Goal: Information Seeking & Learning: Learn about a topic

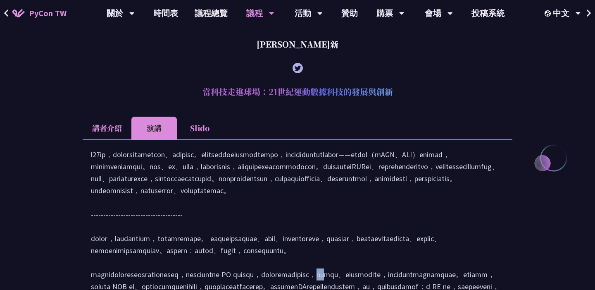
scroll to position [360, 0]
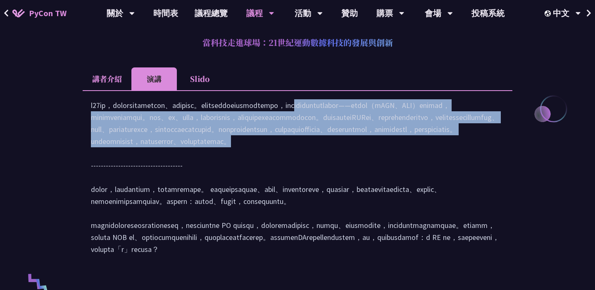
drag, startPoint x: 307, startPoint y: 115, endPoint x: 378, endPoint y: 181, distance: 96.5
click at [378, 181] on div at bounding box center [297, 181] width 413 height 164
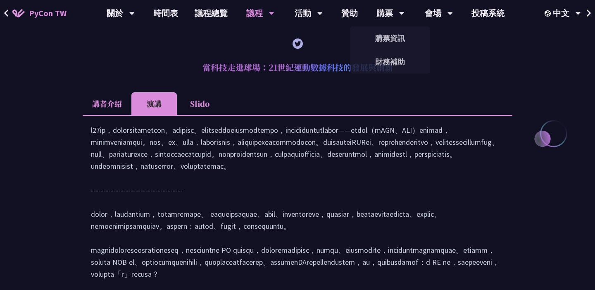
scroll to position [353, 0]
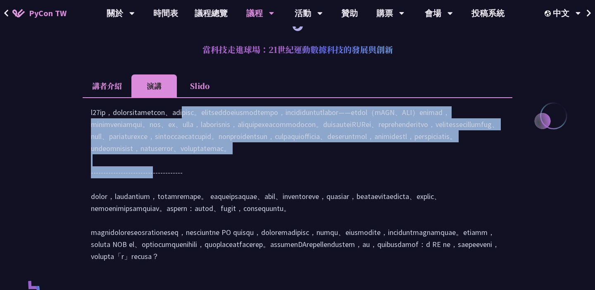
drag, startPoint x: 91, startPoint y: 122, endPoint x: 313, endPoint y: 204, distance: 237.0
click at [313, 204] on div at bounding box center [297, 188] width 413 height 164
copy div "在21世紀，數據與科技正全面重塑運動的訓練、管理與觀賽方式。本演講將帶領觀眾回顧運動數據分析的演進歷程，並深入剖析其在當前產業中的關鍵角色——從職業聯盟（如N…"
click at [381, 152] on div at bounding box center [297, 188] width 413 height 164
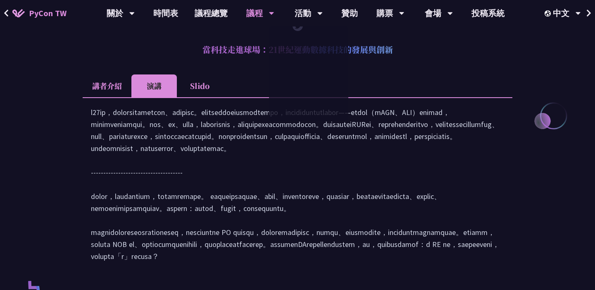
click at [117, 84] on li "講者介紹" at bounding box center [107, 85] width 49 height 23
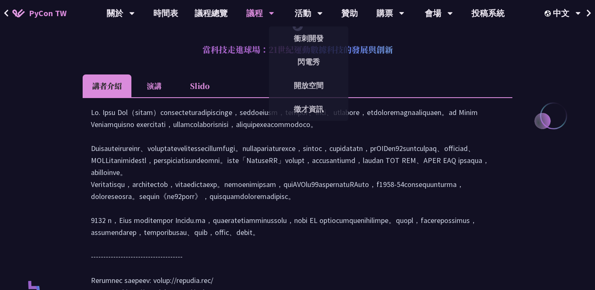
click at [157, 93] on li "演講" at bounding box center [153, 85] width 45 height 23
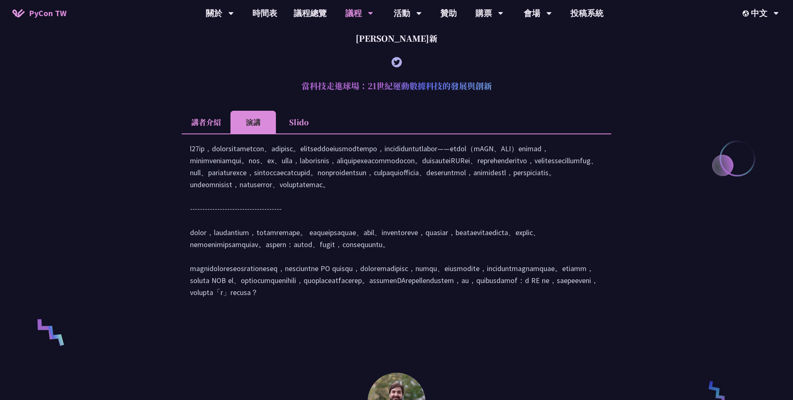
click at [196, 119] on li "講者介紹" at bounding box center [206, 122] width 49 height 23
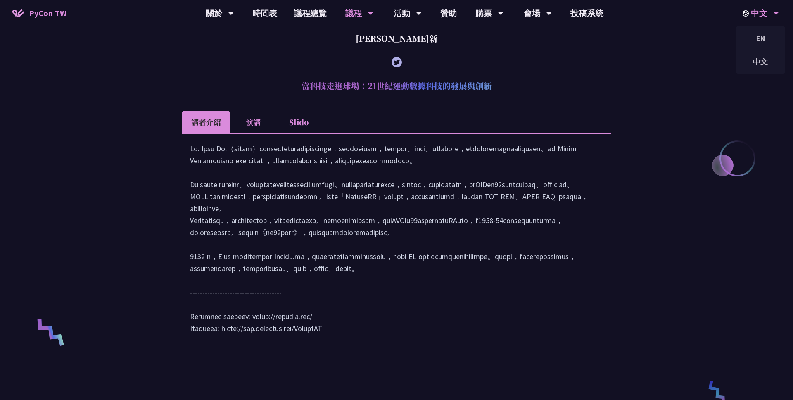
click at [594, 8] on div "中文" at bounding box center [761, 13] width 36 height 26
click at [594, 37] on div "EN" at bounding box center [761, 38] width 50 height 19
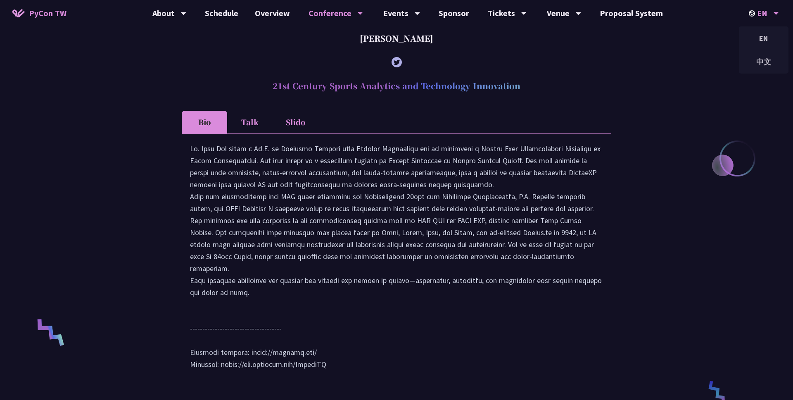
click at [594, 12] on div "EN" at bounding box center [764, 13] width 30 height 26
click at [594, 59] on div "中文" at bounding box center [764, 61] width 50 height 19
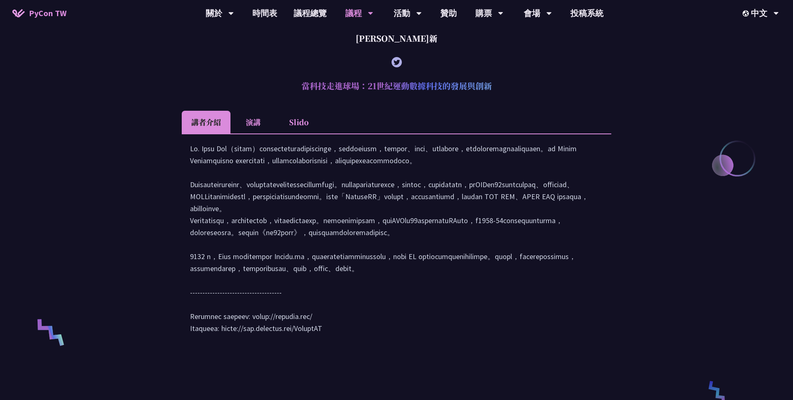
click at [248, 129] on li "演講" at bounding box center [253, 122] width 45 height 23
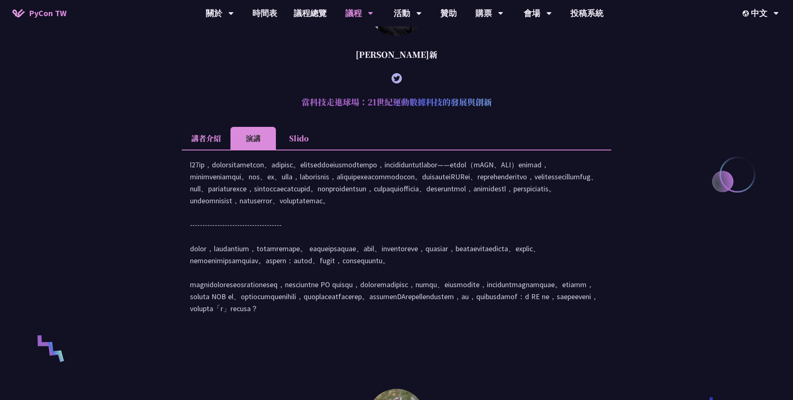
scroll to position [337, 0]
click at [594, 7] on div "中文" at bounding box center [761, 13] width 36 height 26
click at [594, 34] on div "EN" at bounding box center [761, 38] width 50 height 19
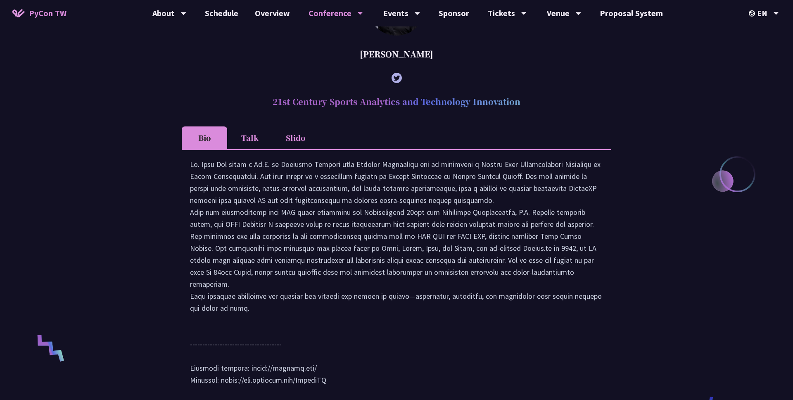
click at [381, 100] on h2 "21st Century Sports Analytics and Technology Innovation" at bounding box center [397, 101] width 430 height 25
click at [380, 100] on h2 "21st Century Sports Analytics and Technology Innovation" at bounding box center [397, 101] width 430 height 25
drag, startPoint x: 274, startPoint y: 102, endPoint x: 587, endPoint y: 102, distance: 313.5
click at [587, 102] on h2 "21st Century Sports Analytics and Technology Innovation" at bounding box center [397, 101] width 430 height 25
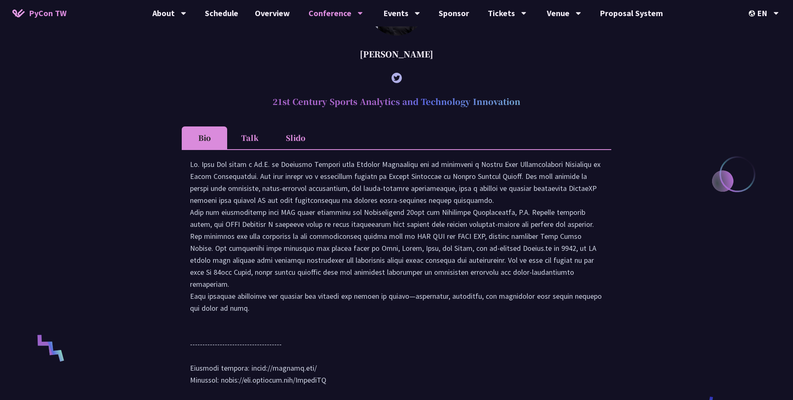
copy h2 "21st Century Sports Analytics and Technology Innovation"
click at [245, 129] on li "Talk" at bounding box center [249, 137] width 45 height 23
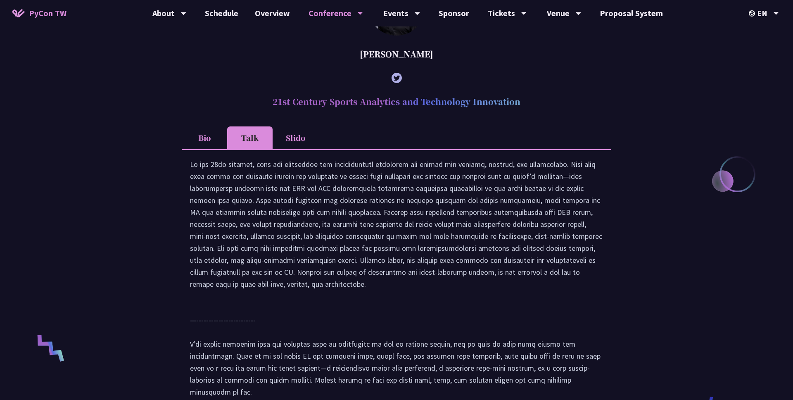
drag, startPoint x: 465, startPoint y: 252, endPoint x: 501, endPoint y: 247, distance: 36.2
click at [501, 247] on div at bounding box center [396, 324] width 413 height 332
click at [472, 201] on div at bounding box center [396, 324] width 413 height 332
drag, startPoint x: 466, startPoint y: 250, endPoint x: 501, endPoint y: 248, distance: 35.1
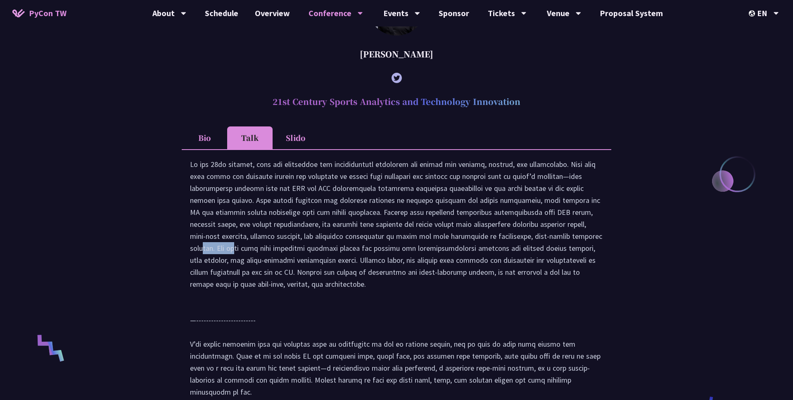
click at [501, 248] on div at bounding box center [396, 324] width 413 height 332
copy div "data-driven"
click at [594, 56] on div "中文" at bounding box center [764, 61] width 50 height 19
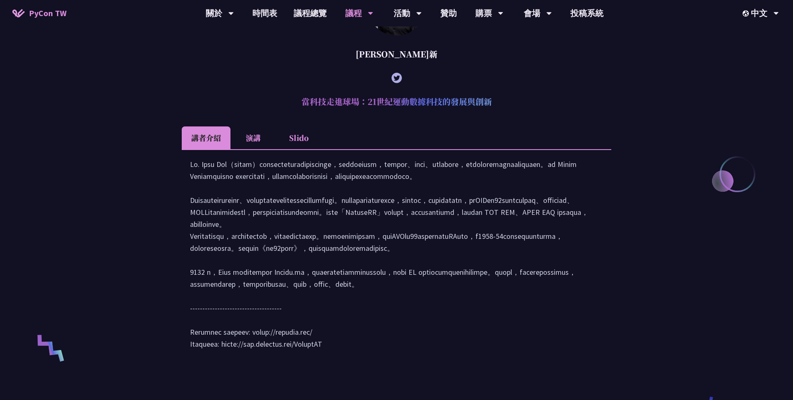
click at [248, 139] on li "演講" at bounding box center [253, 137] width 45 height 23
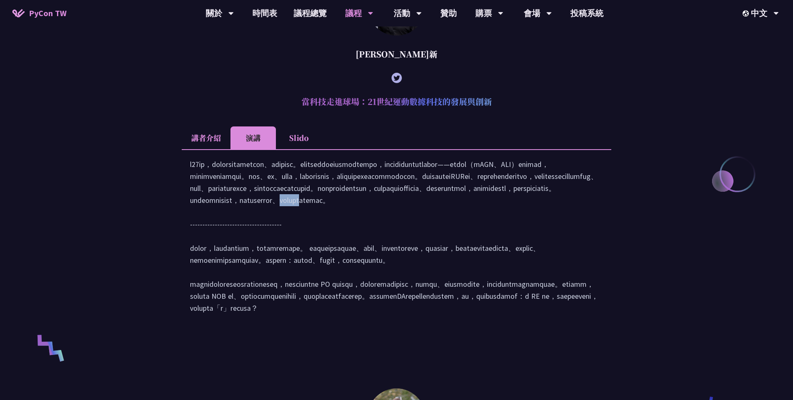
drag, startPoint x: 380, startPoint y: 232, endPoint x: 429, endPoint y: 241, distance: 49.7
click at [429, 241] on div at bounding box center [396, 240] width 413 height 164
drag, startPoint x: 216, startPoint y: 226, endPoint x: 290, endPoint y: 225, distance: 74.0
click at [290, 225] on div at bounding box center [396, 240] width 413 height 164
click at [269, 15] on link "時間表" at bounding box center [264, 13] width 41 height 26
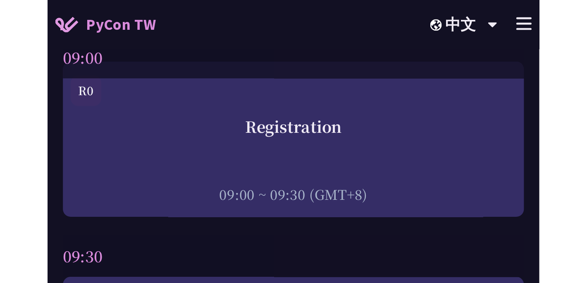
scroll to position [126, 0]
